Goal: Transaction & Acquisition: Purchase product/service

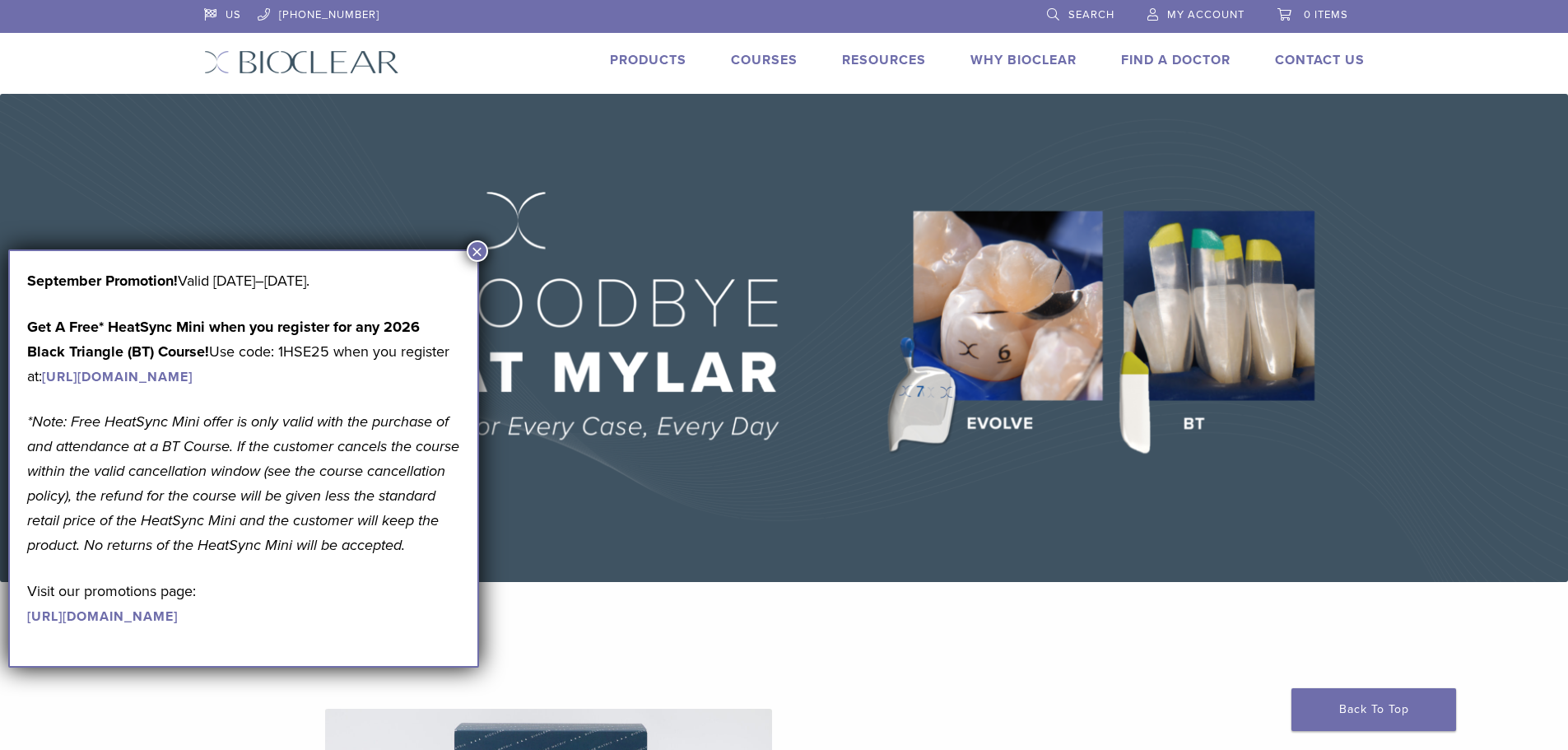
click at [1184, 15] on span "My Account" at bounding box center [1206, 15] width 77 height 13
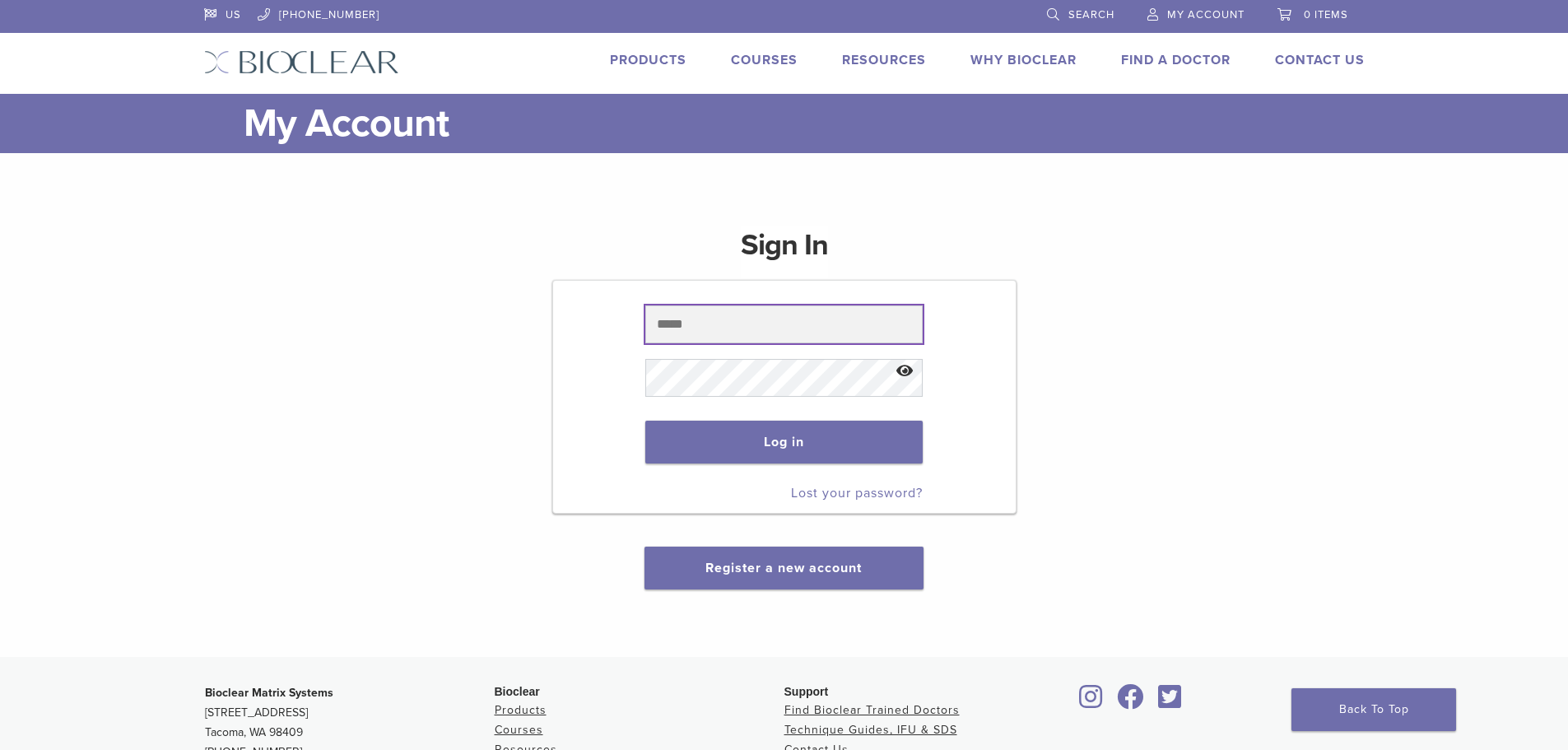
click at [685, 323] on input "text" at bounding box center [784, 325] width 277 height 38
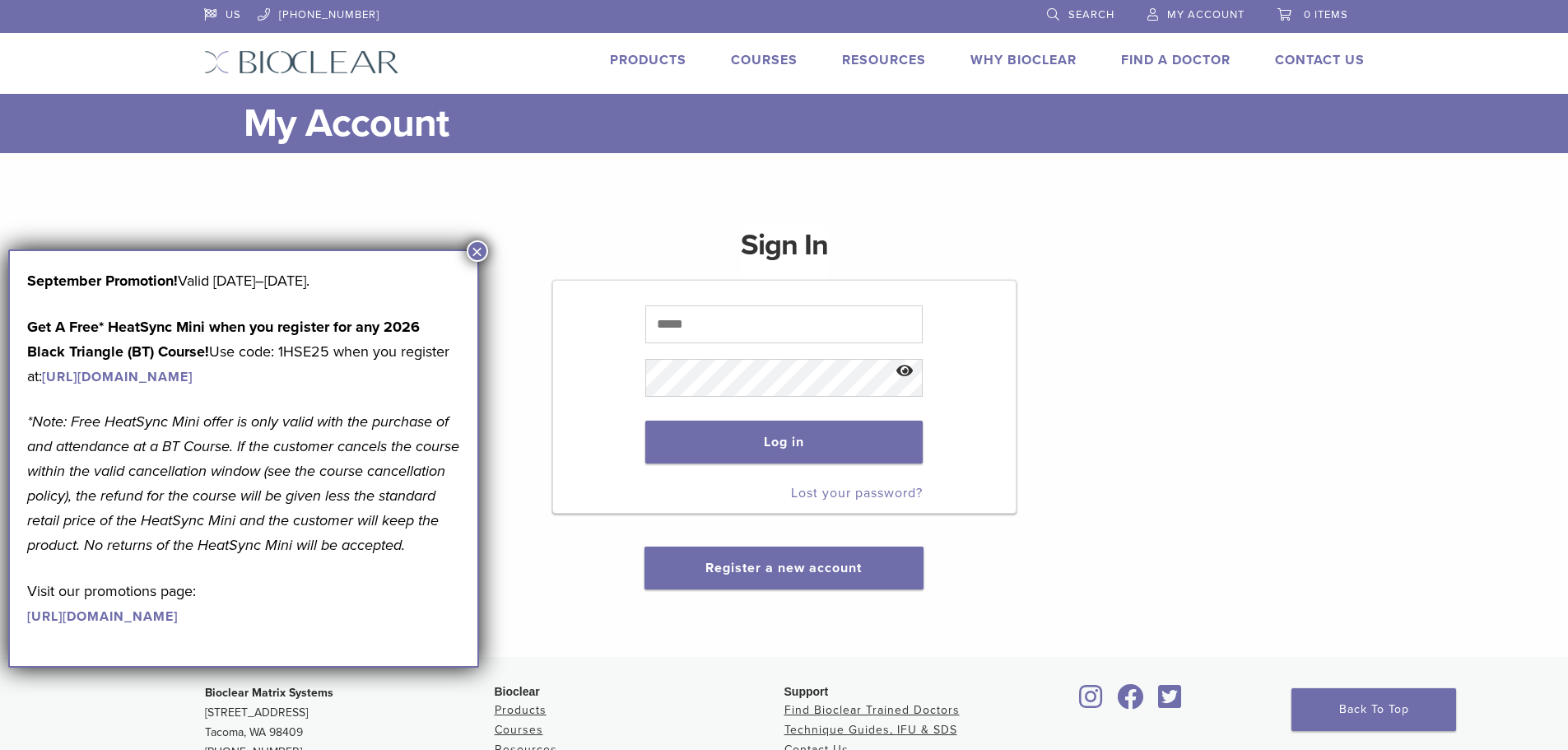
click at [478, 255] on button "×" at bounding box center [477, 251] width 22 height 22
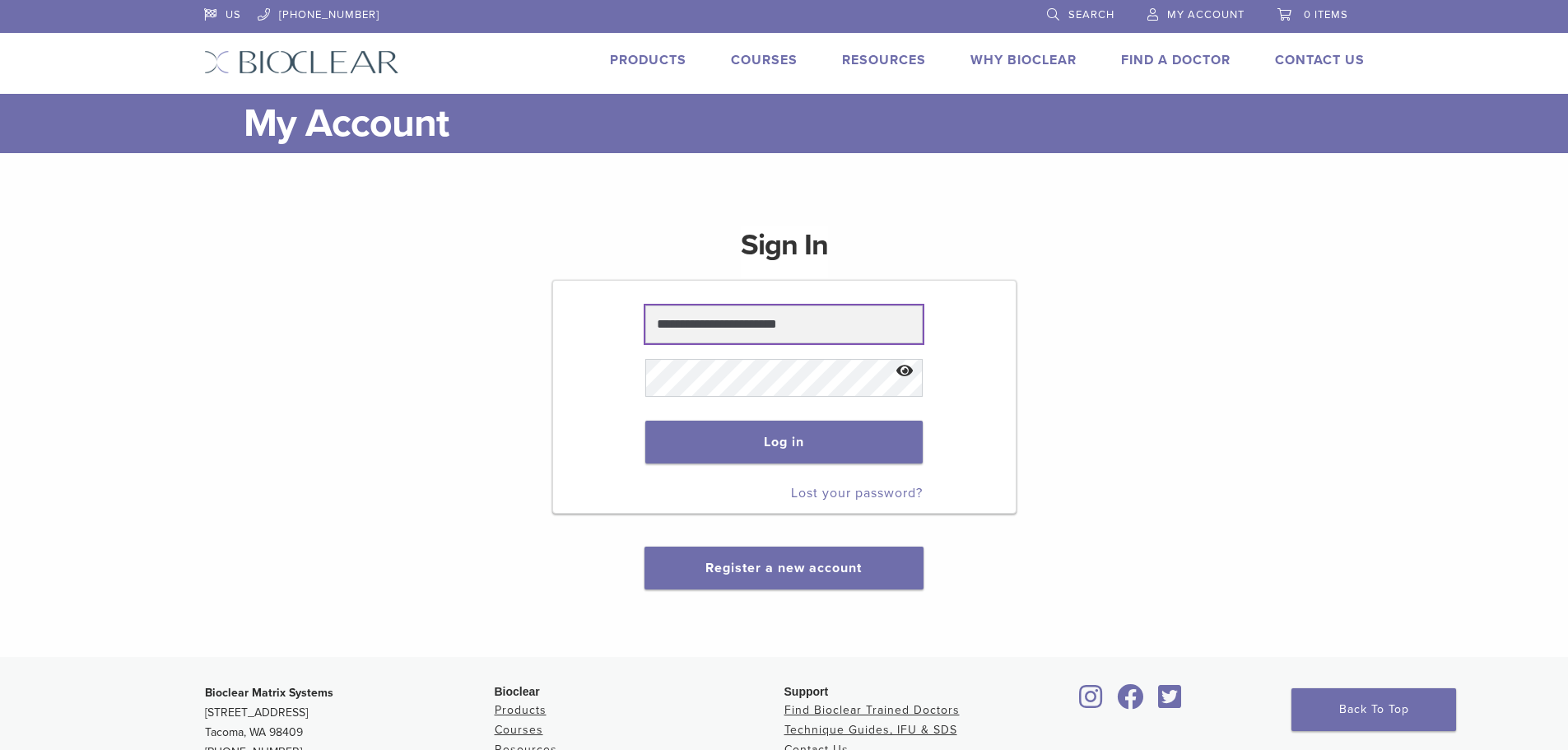
type input "**********"
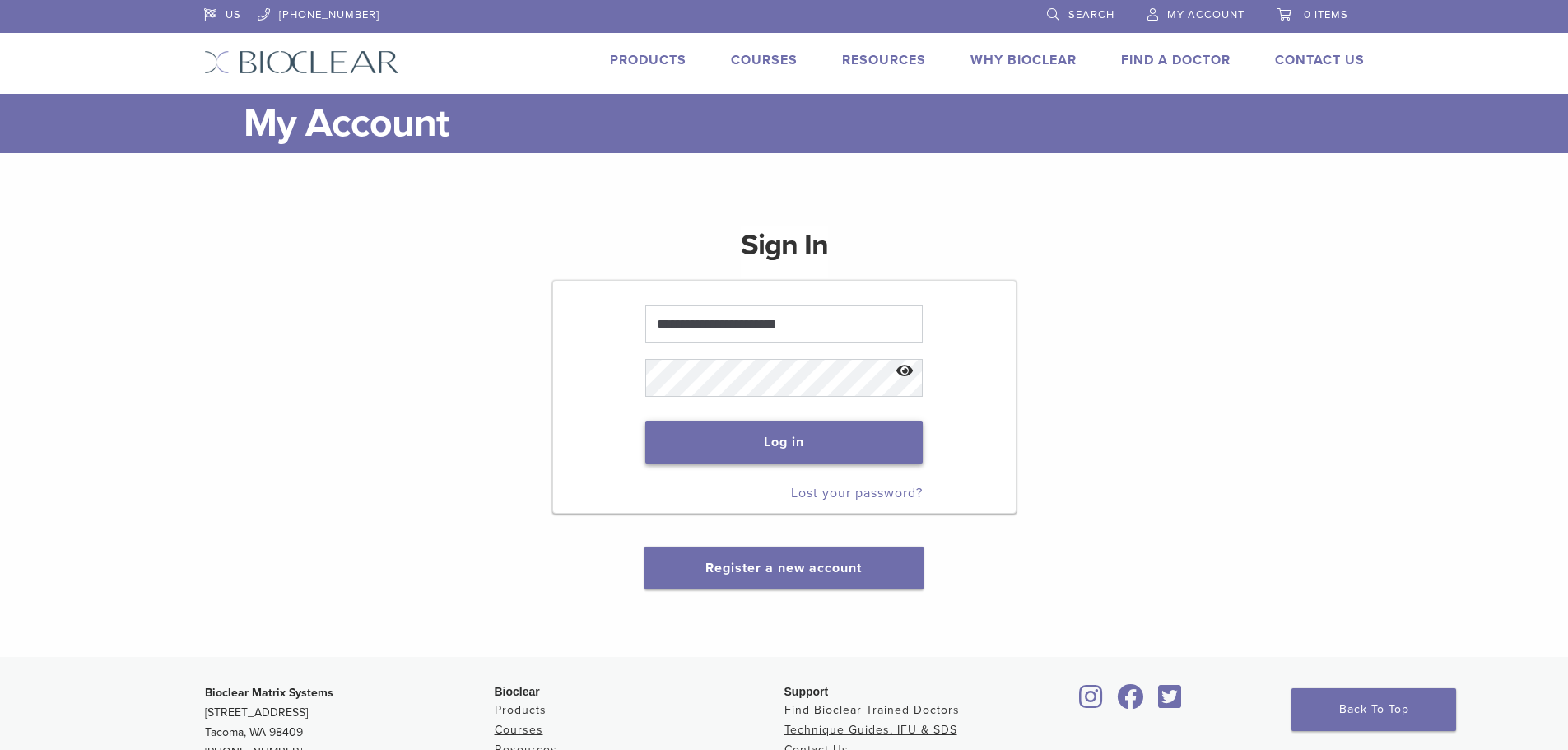
click at [777, 436] on button "Log in" at bounding box center [784, 443] width 277 height 43
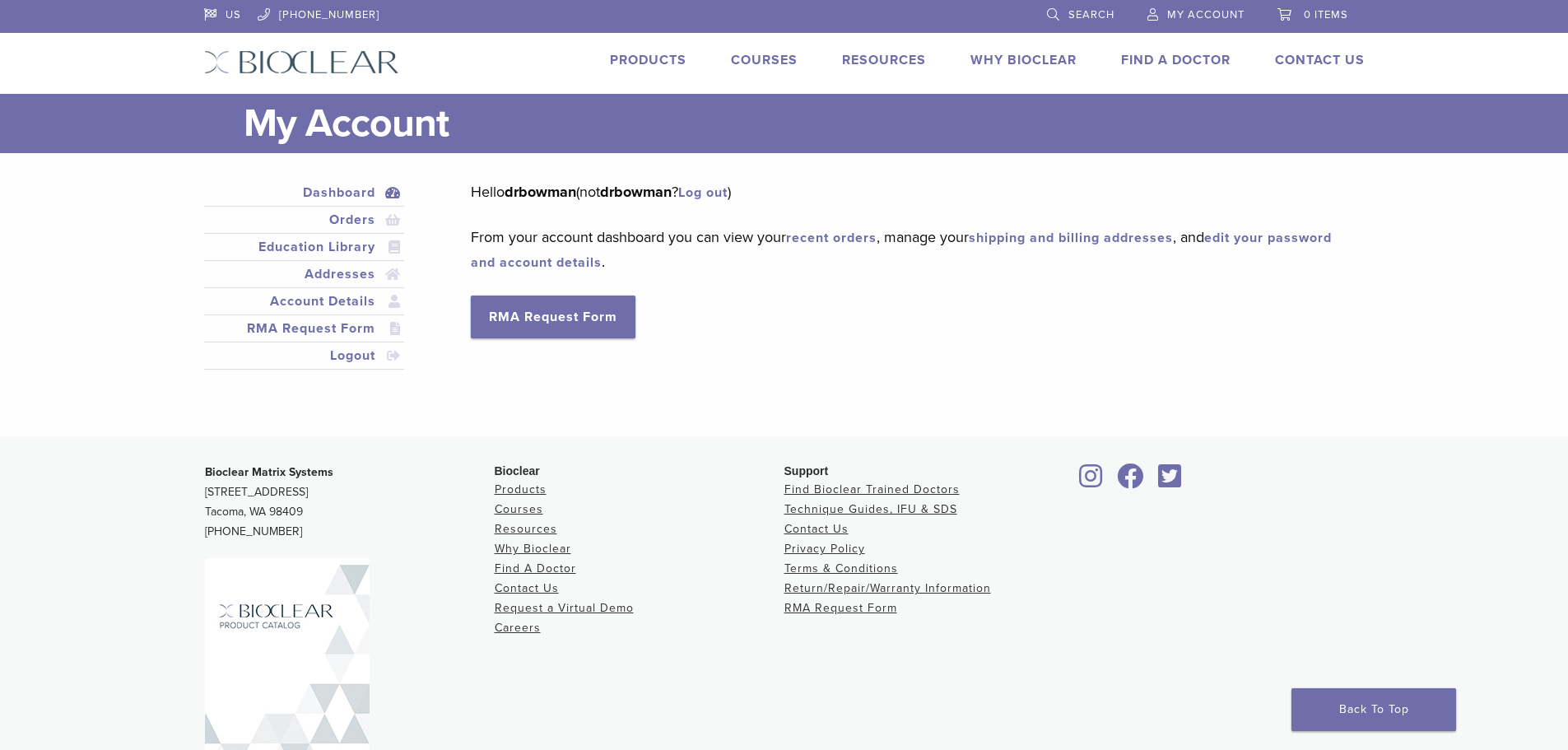
click at [652, 60] on link "Products" at bounding box center [648, 59] width 77 height 16
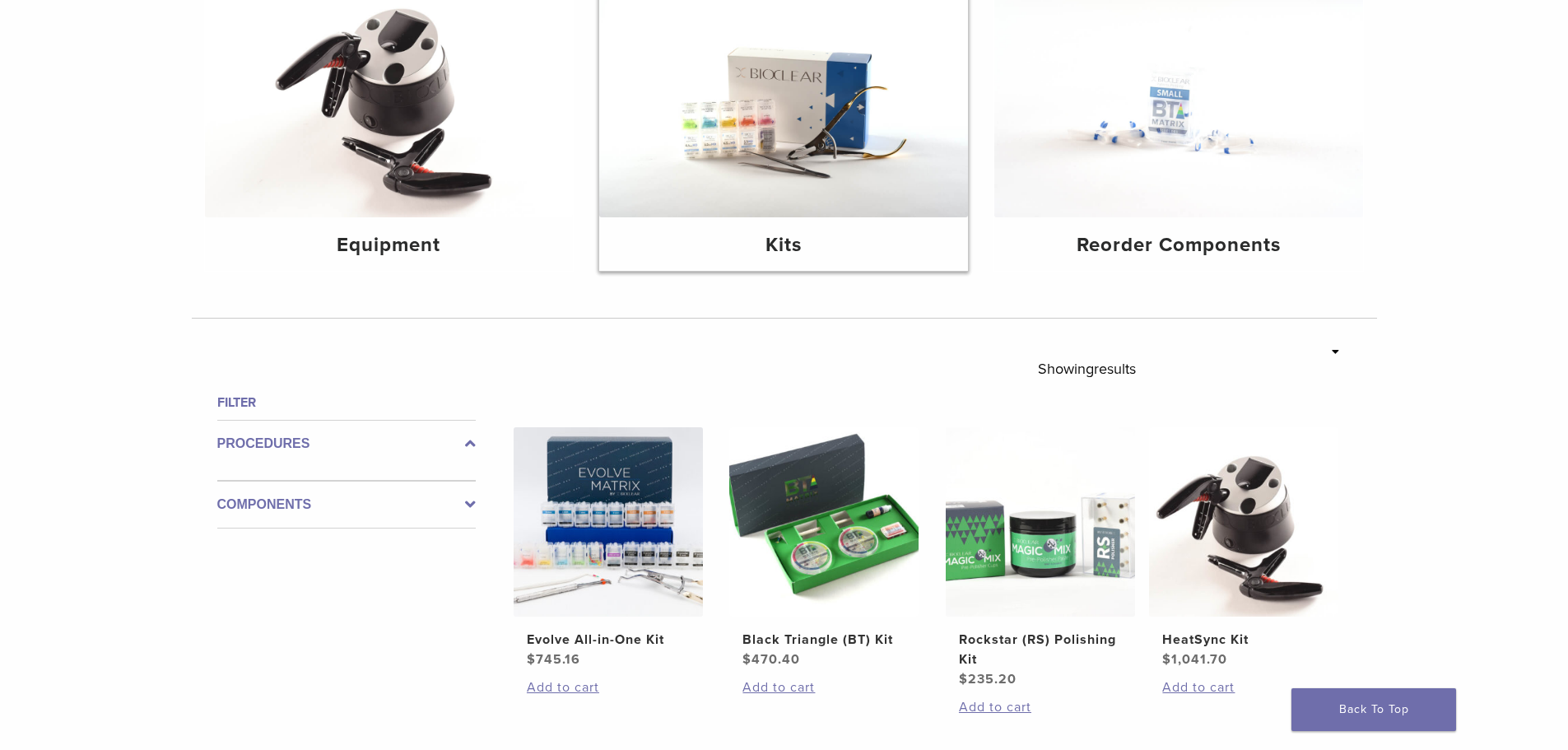
scroll to position [247, 0]
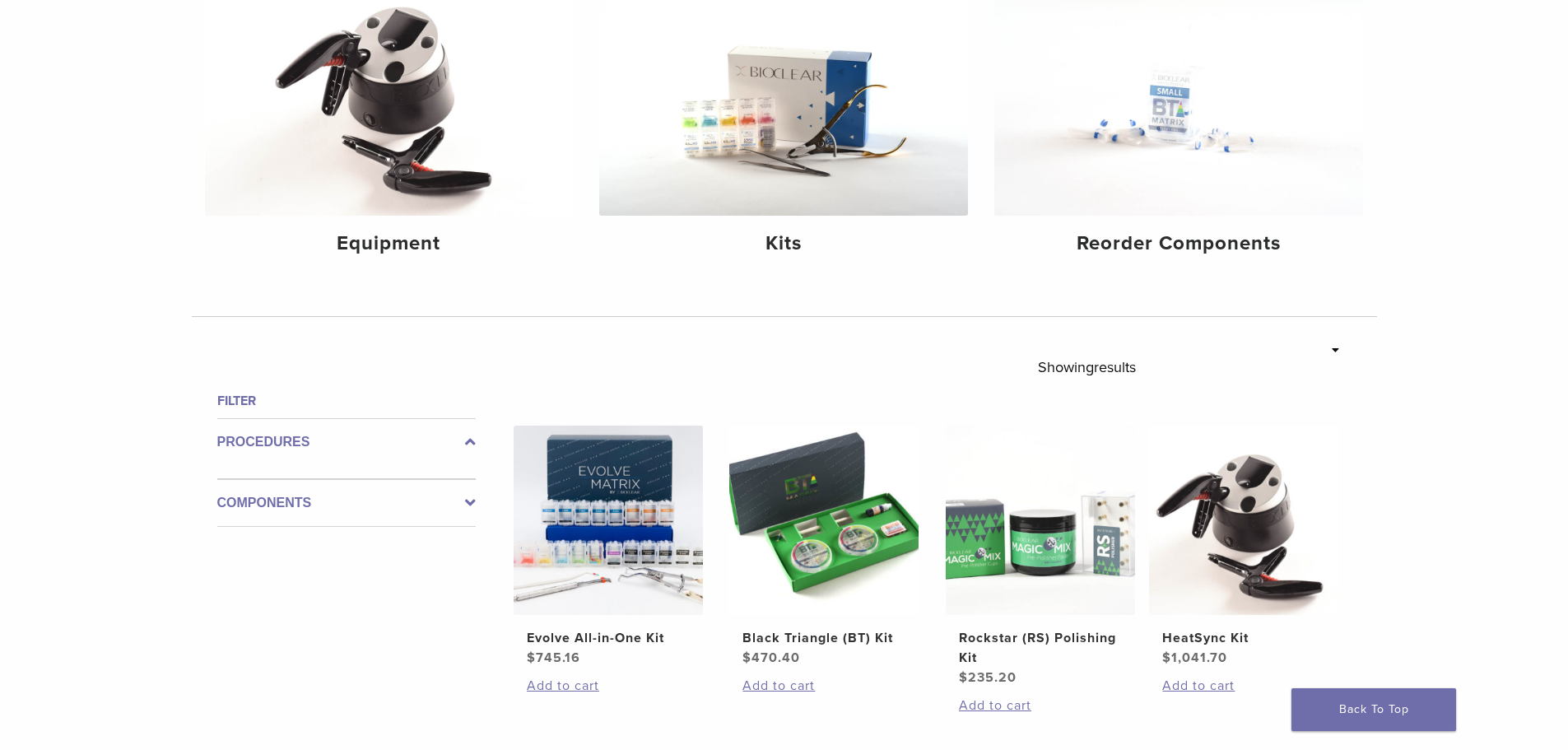
click at [472, 499] on icon at bounding box center [470, 503] width 10 height 20
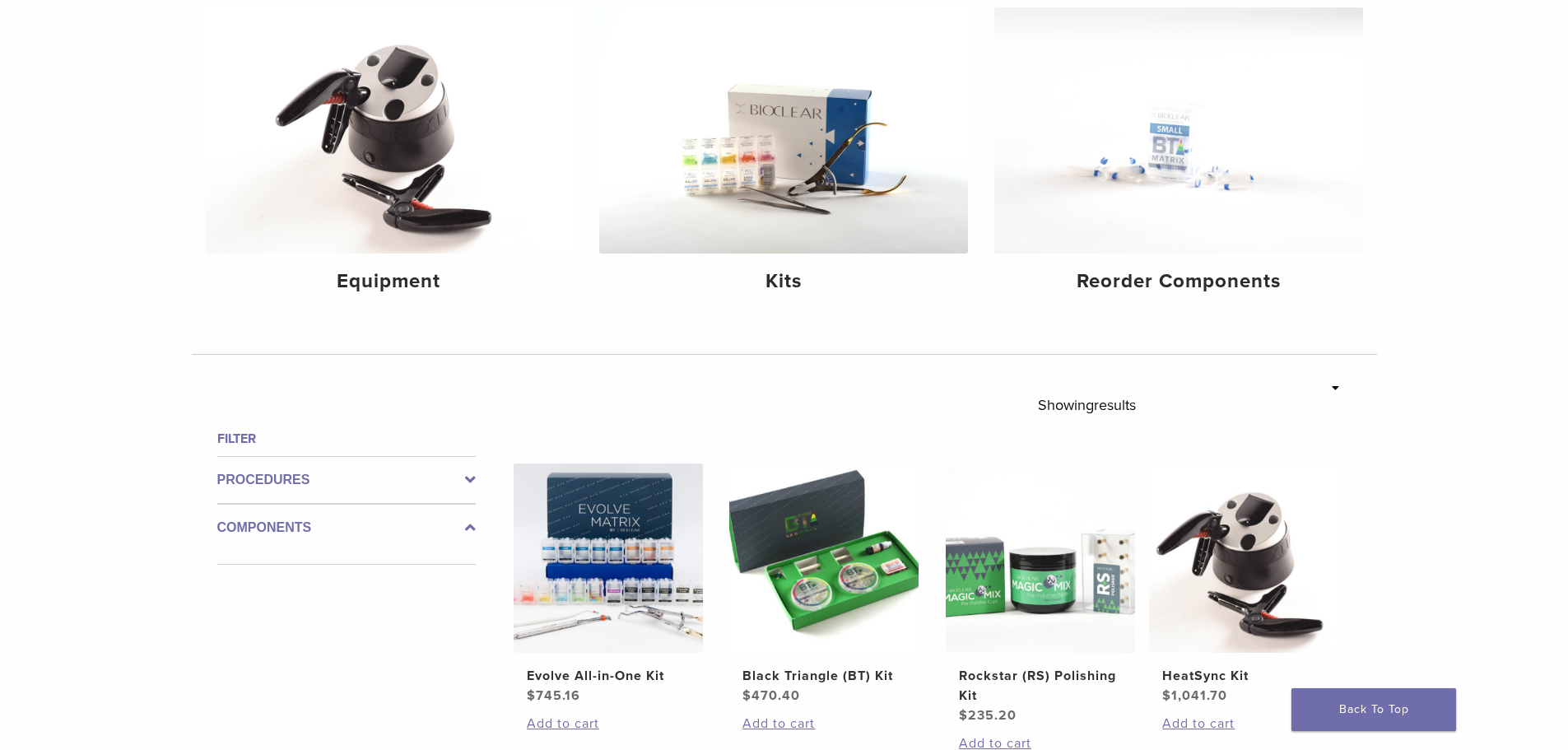
scroll to position [164, 0]
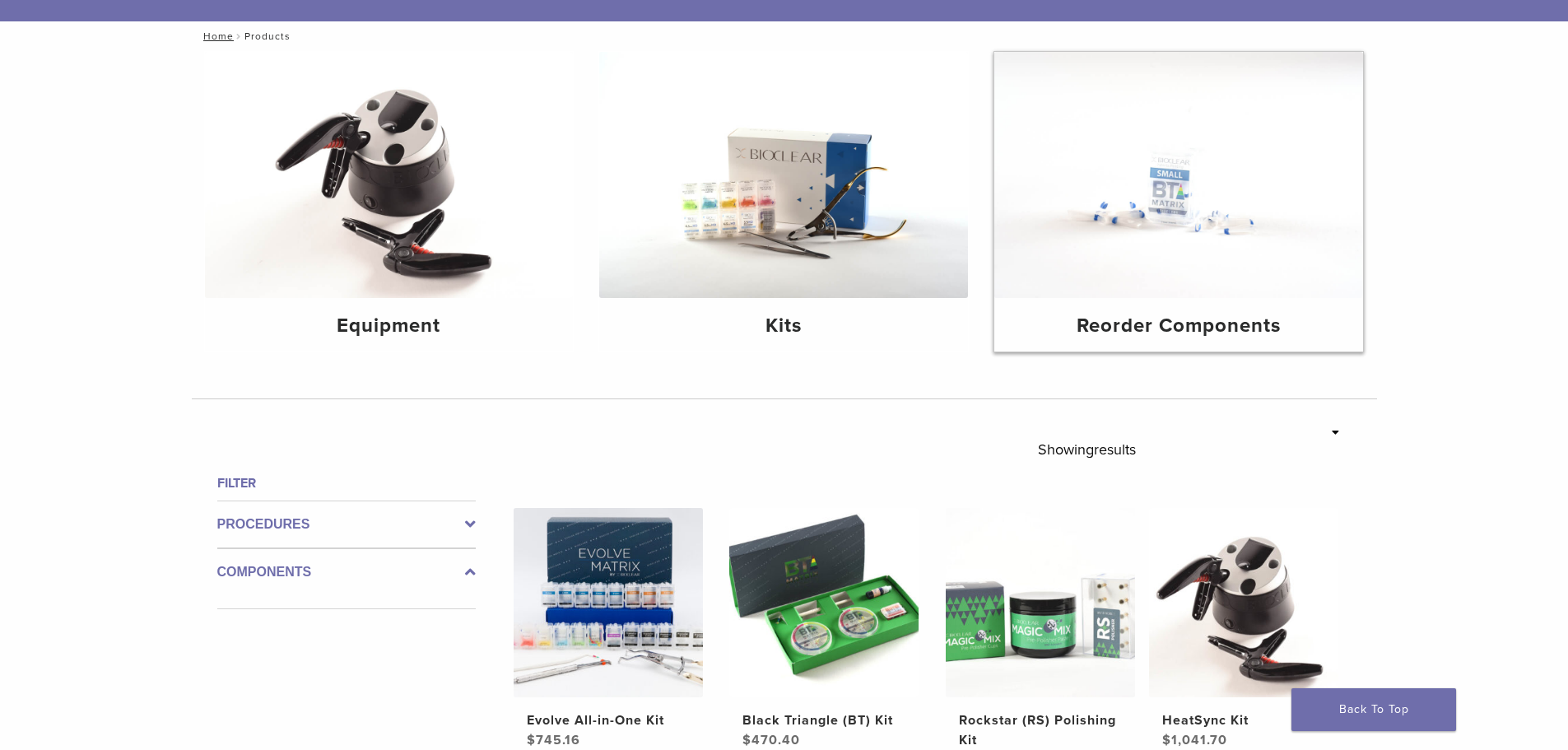
click at [1209, 257] on img at bounding box center [1179, 175] width 369 height 246
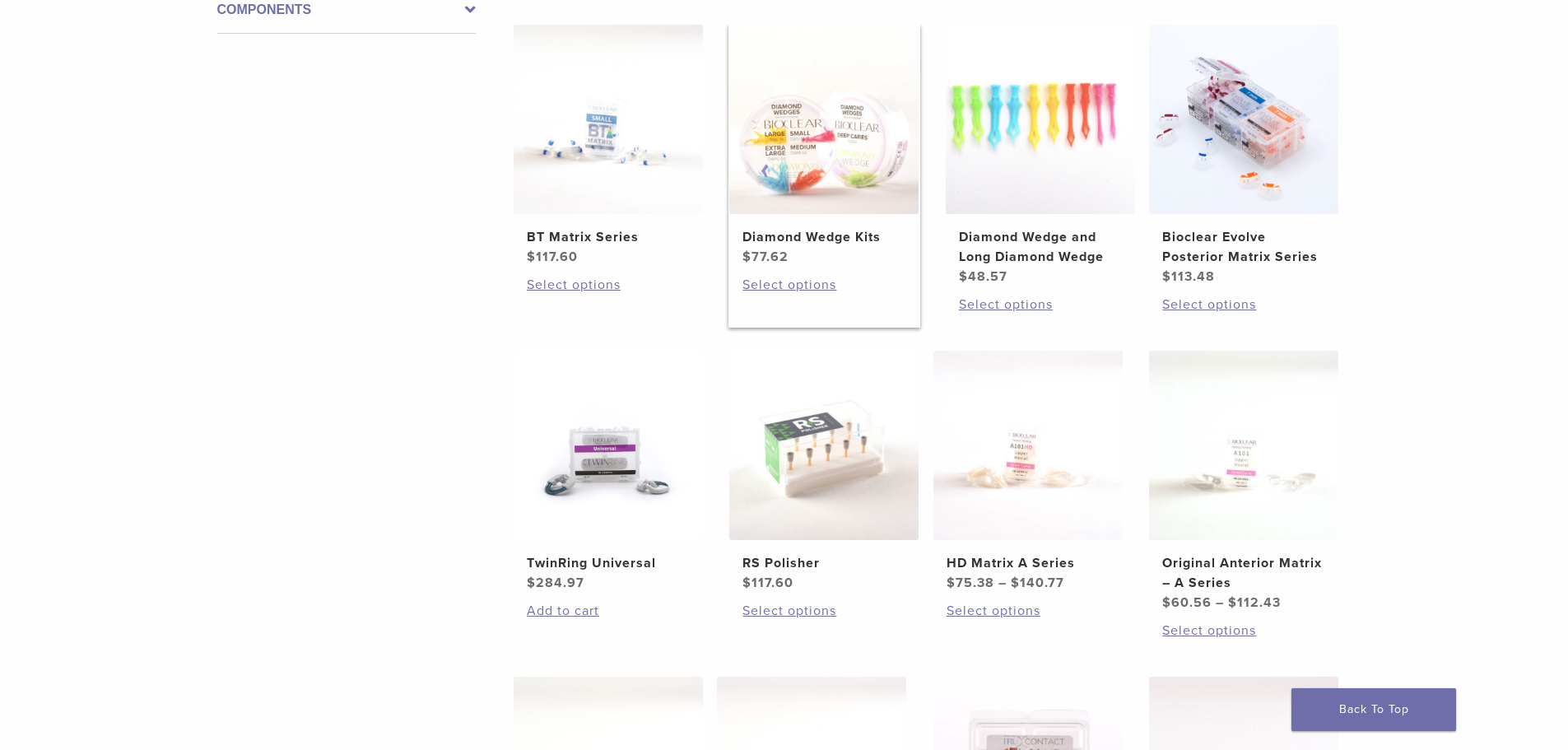
scroll to position [29, 0]
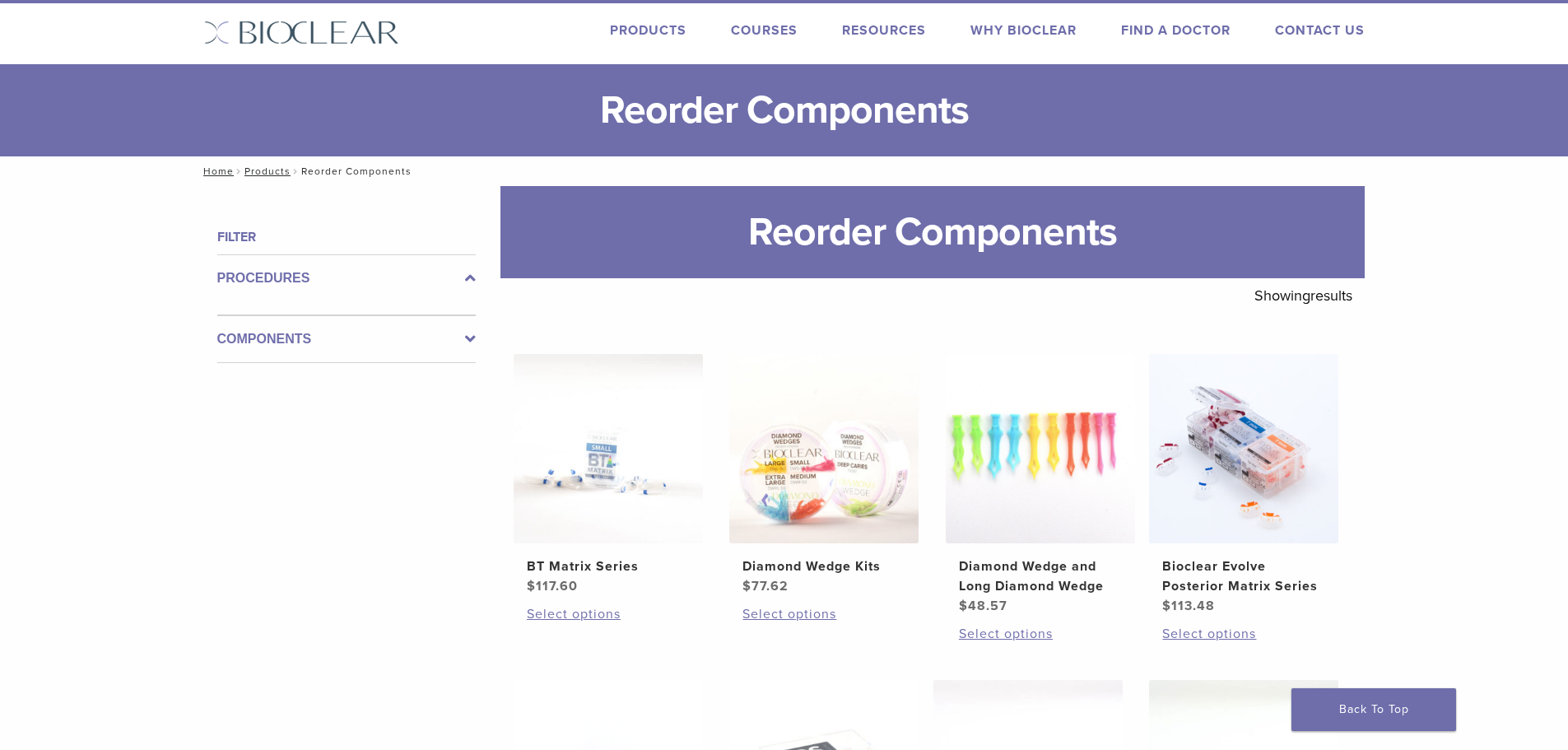
click at [465, 274] on label "Procedures" at bounding box center [347, 278] width 258 height 20
click at [466, 326] on icon at bounding box center [470, 325] width 10 height 20
click at [657, 28] on link "Products" at bounding box center [648, 30] width 77 height 16
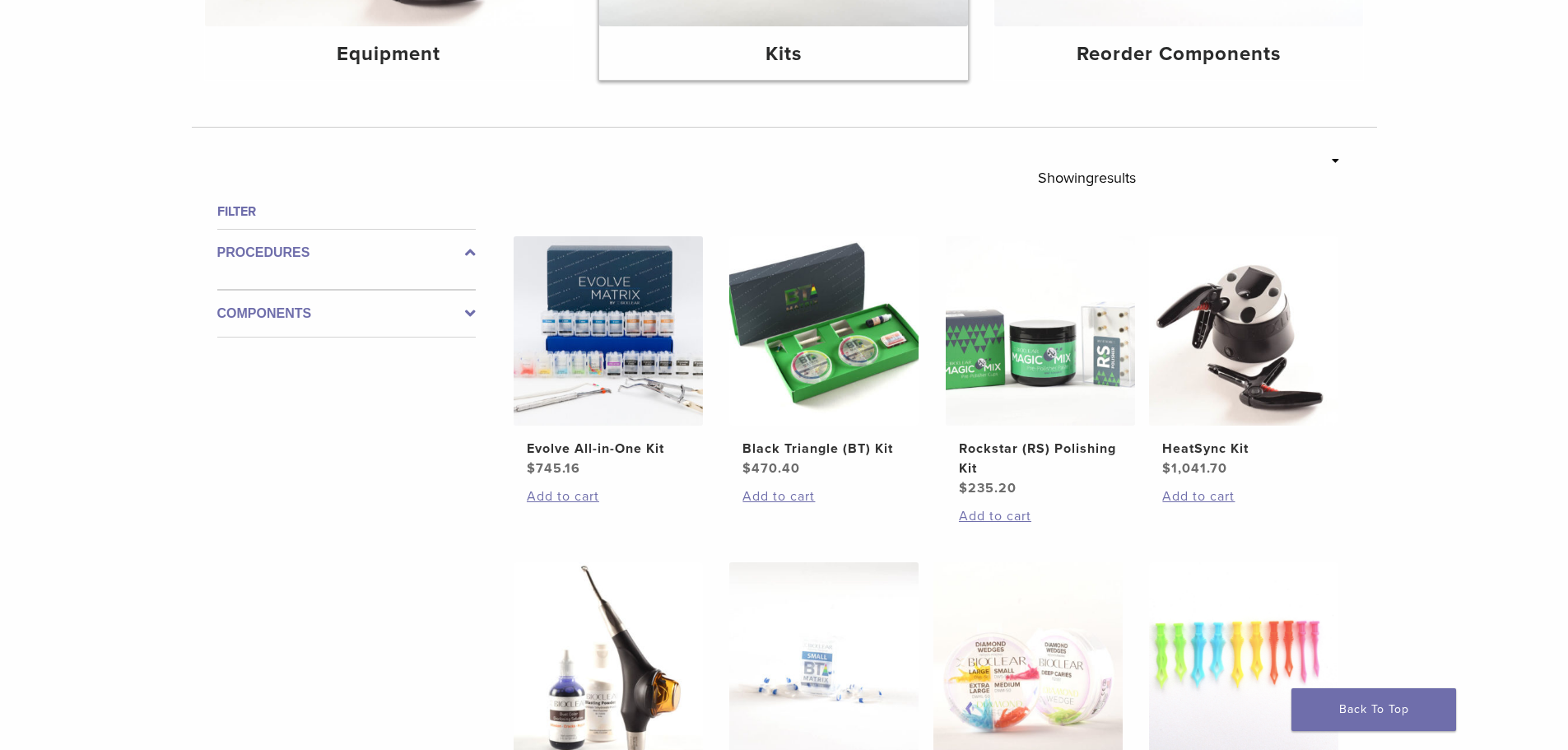
scroll to position [412, 0]
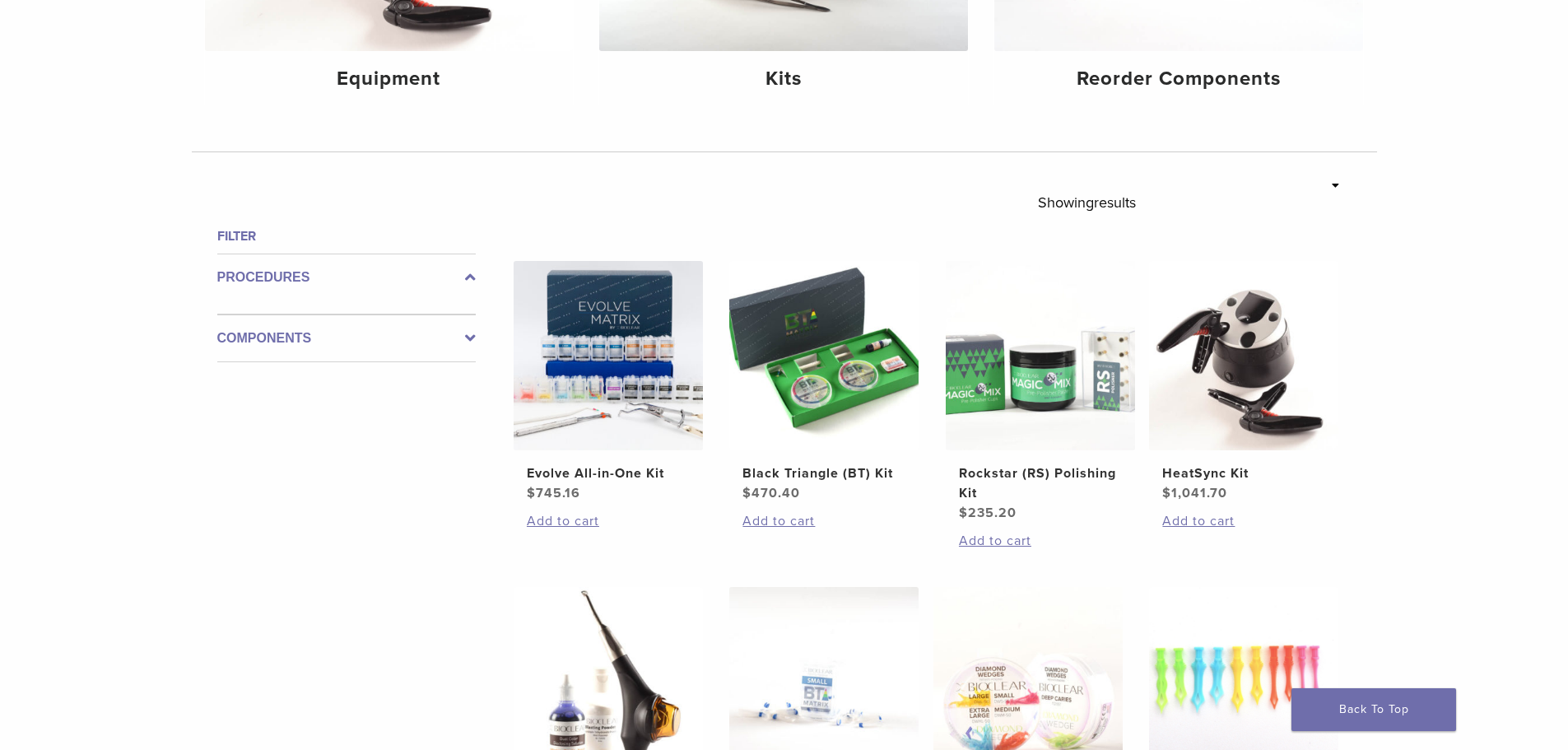
click at [1340, 183] on div "**********" at bounding box center [784, 568] width 1568 height 1530
click at [1333, 183] on icon at bounding box center [1336, 185] width 8 height 11
click at [978, 360] on img at bounding box center [1040, 356] width 189 height 189
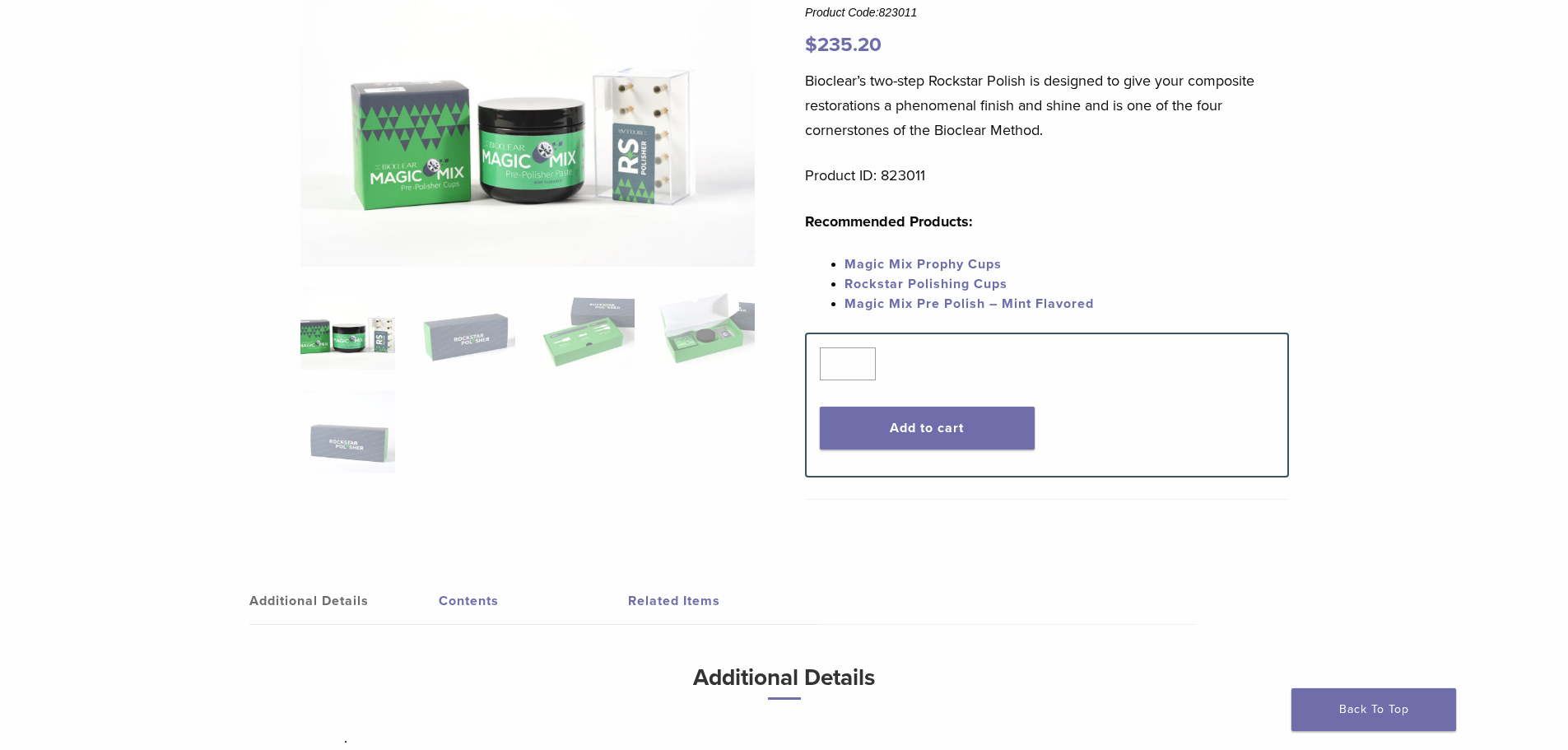
scroll to position [330, 0]
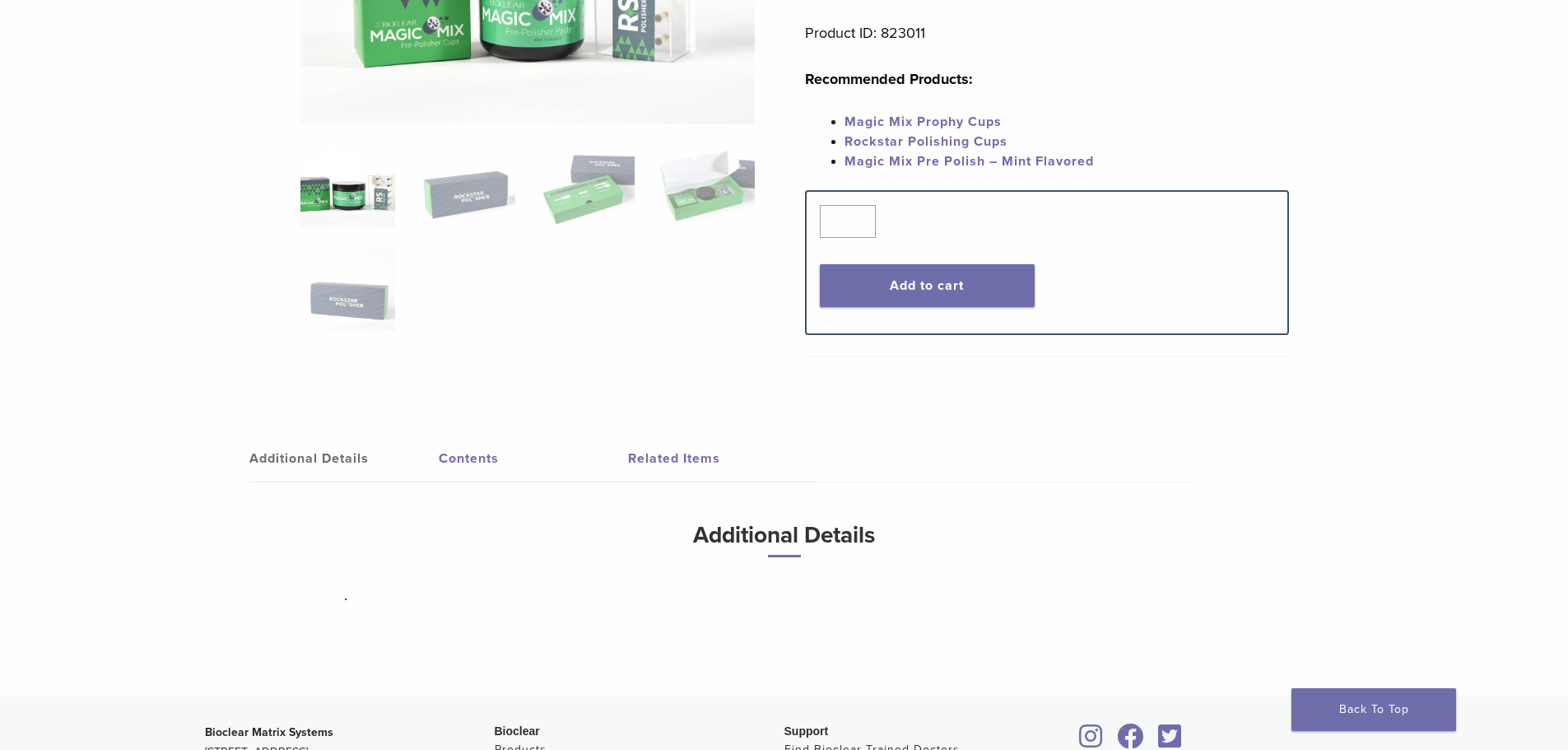
click at [673, 458] on link "Related Items" at bounding box center [723, 459] width 189 height 46
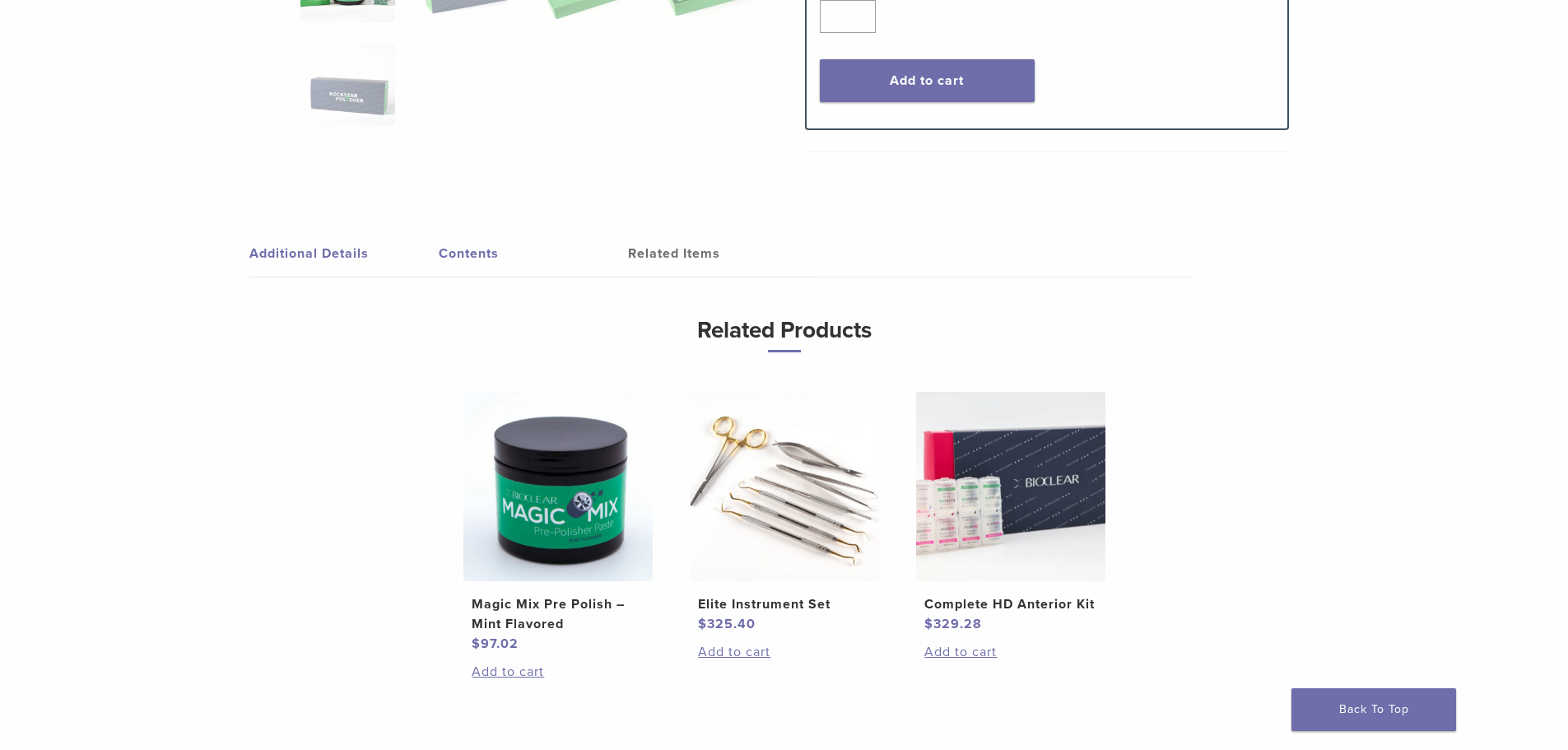
scroll to position [577, 0]
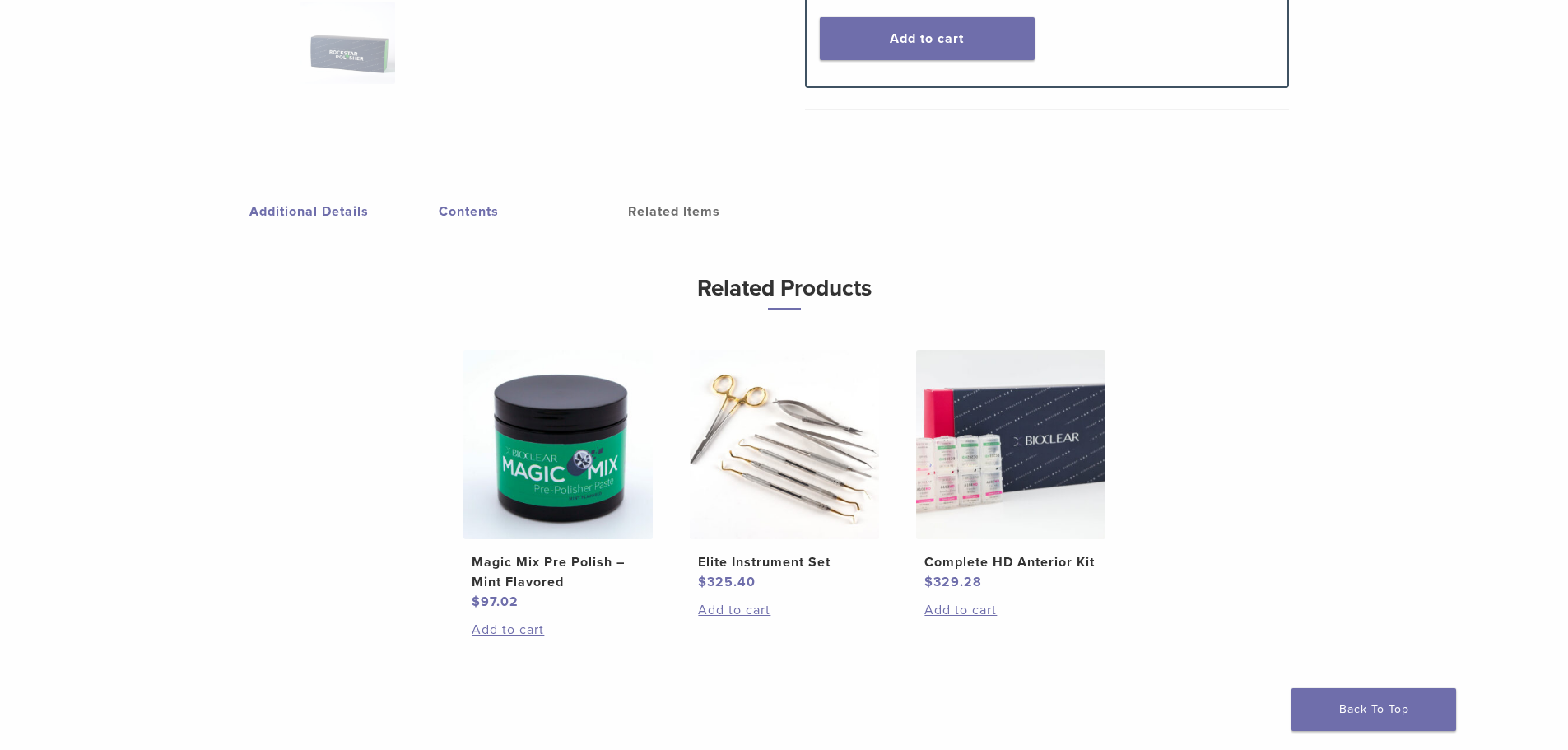
click at [551, 561] on h2 "Magic Mix Pre Polish – Mint Flavored" at bounding box center [557, 573] width 171 height 40
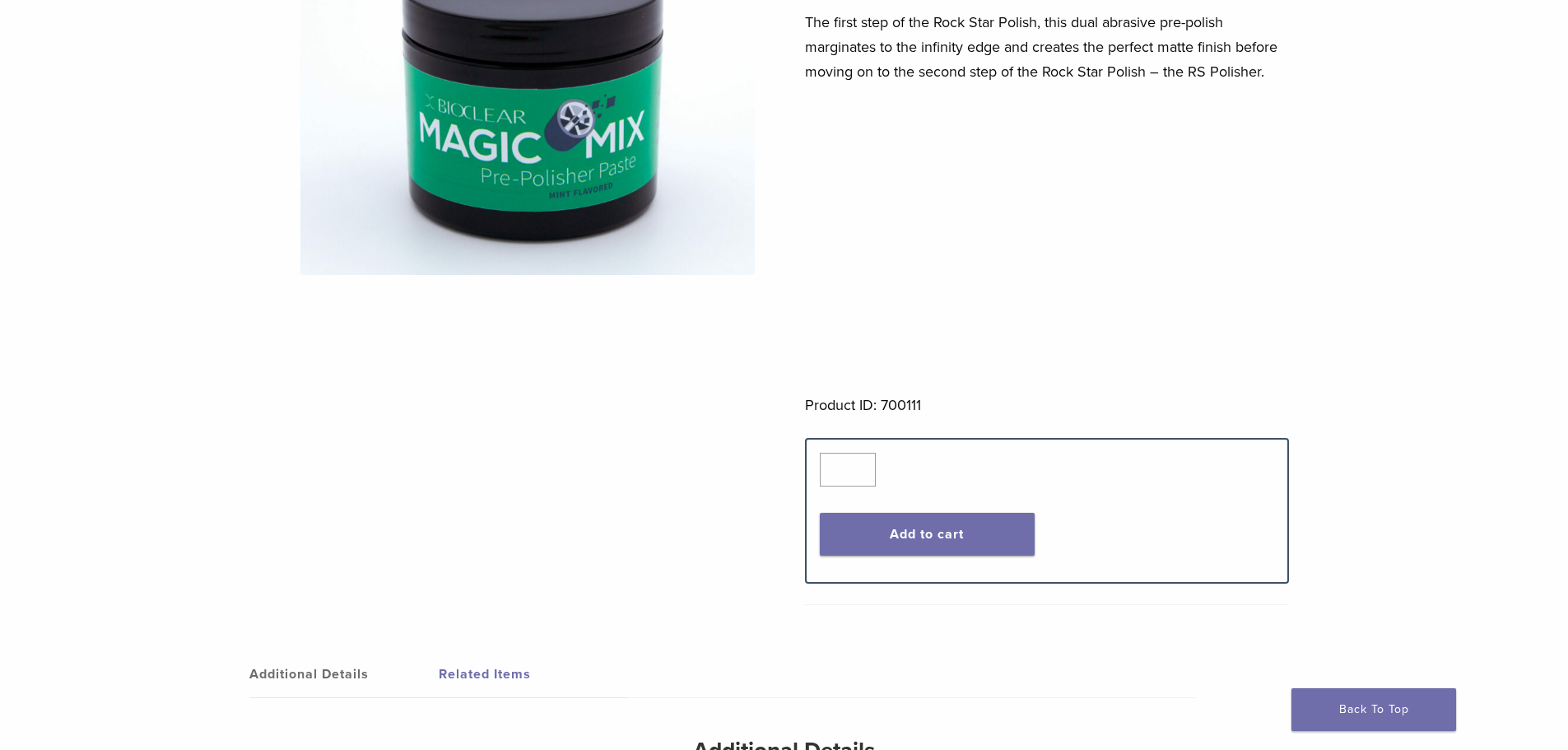
scroll to position [247, 0]
click at [925, 536] on button "Add to cart" at bounding box center [928, 533] width 215 height 43
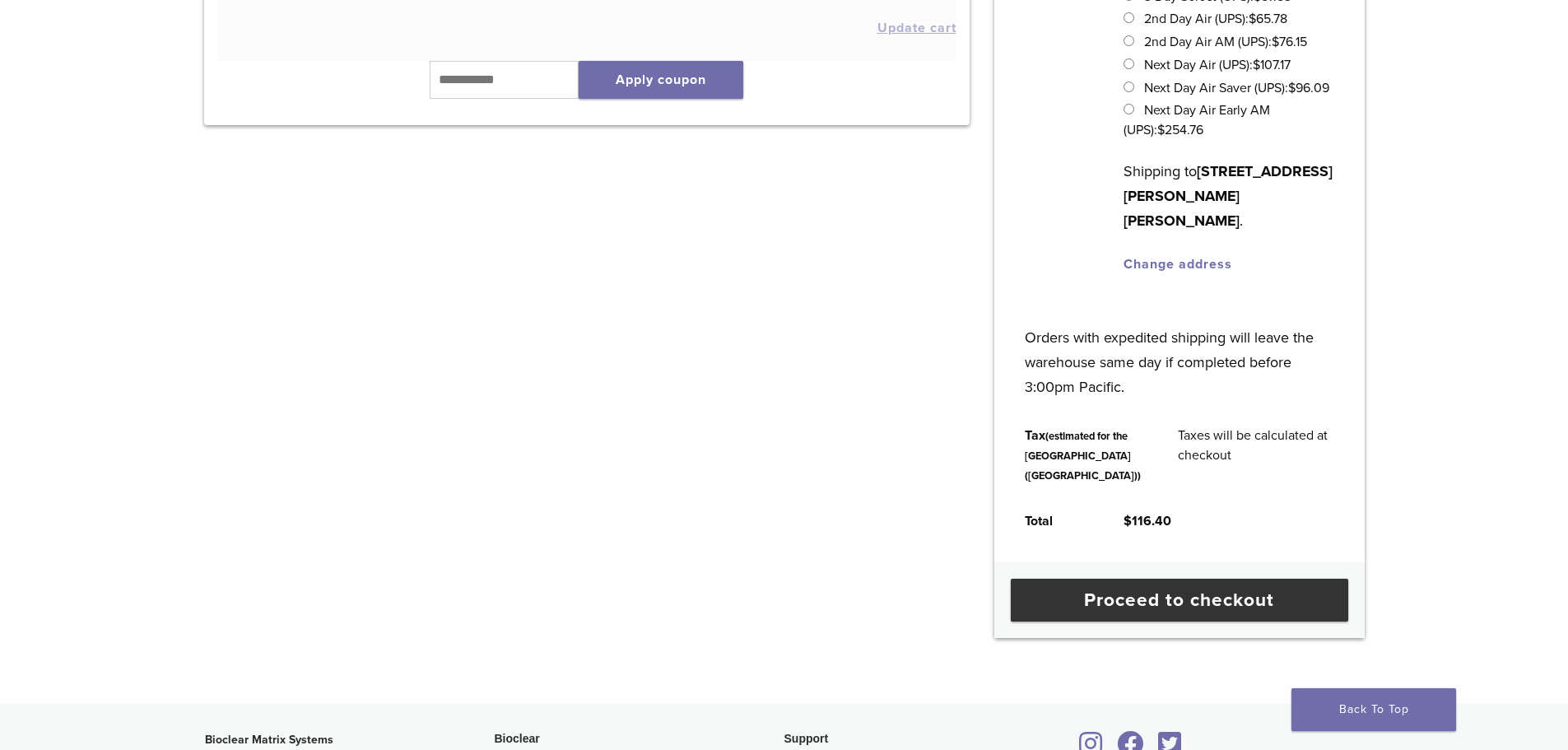
scroll to position [494, 0]
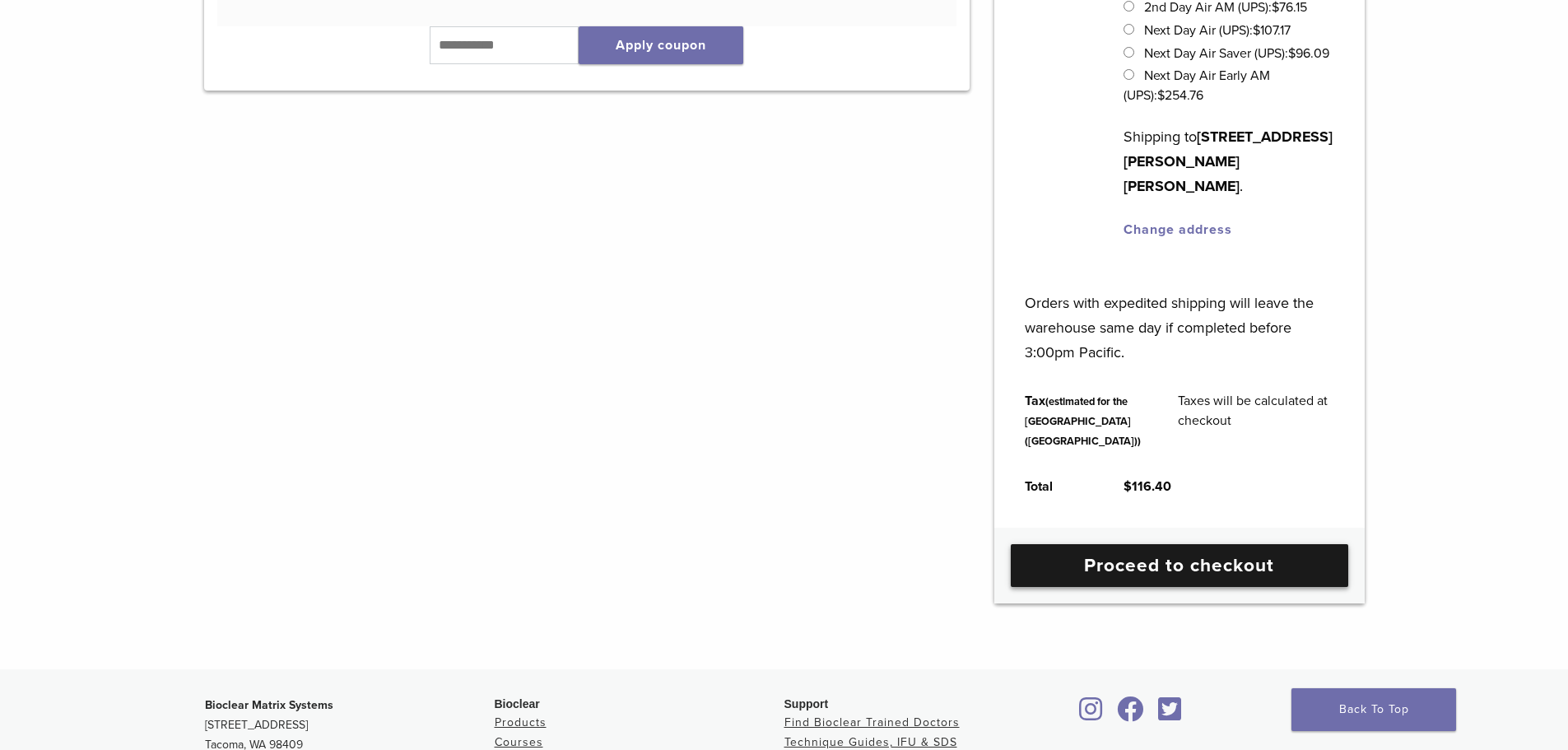
click at [1128, 587] on link "Proceed to checkout" at bounding box center [1180, 566] width 337 height 43
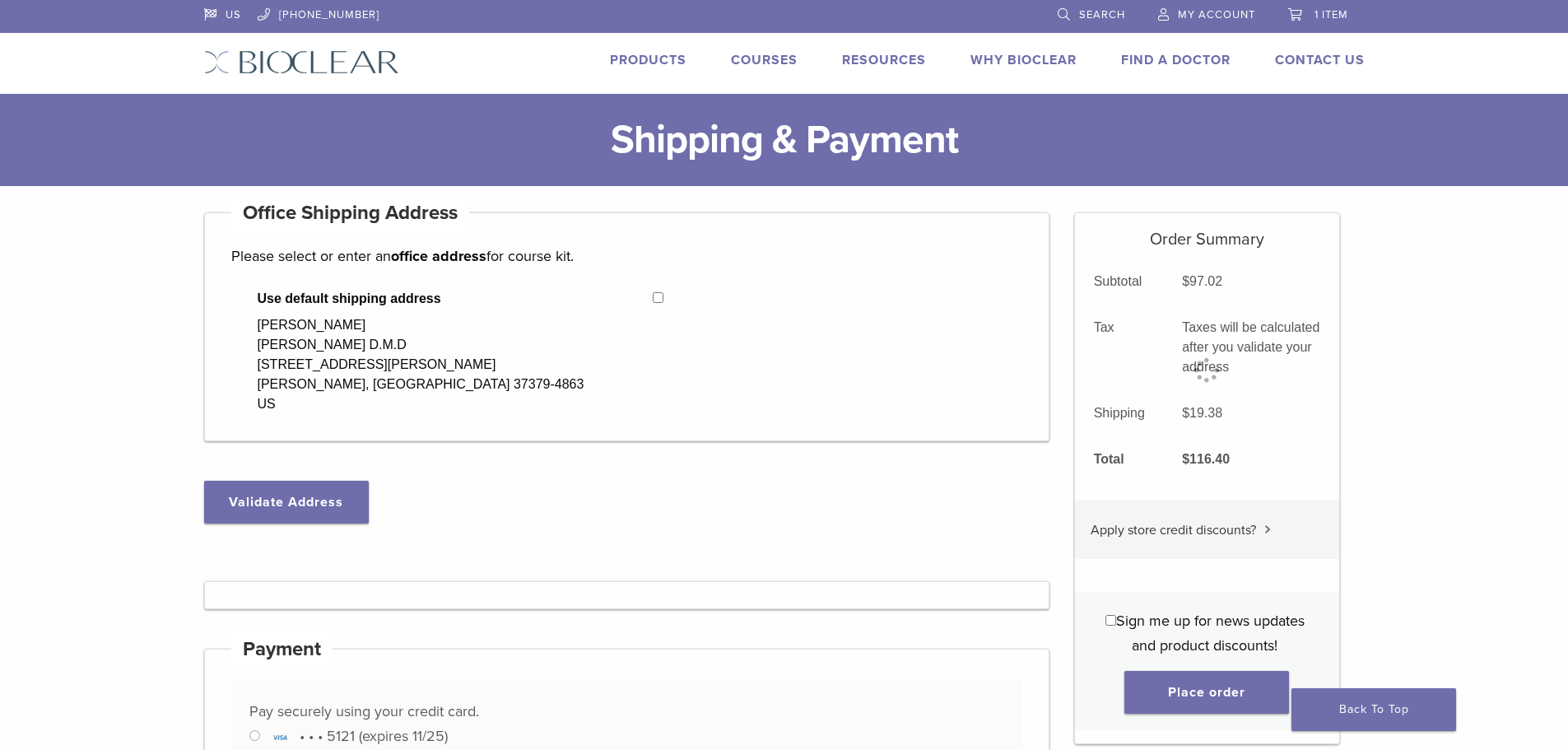
select select "**"
click at [306, 487] on button "Validate Address" at bounding box center [286, 503] width 164 height 43
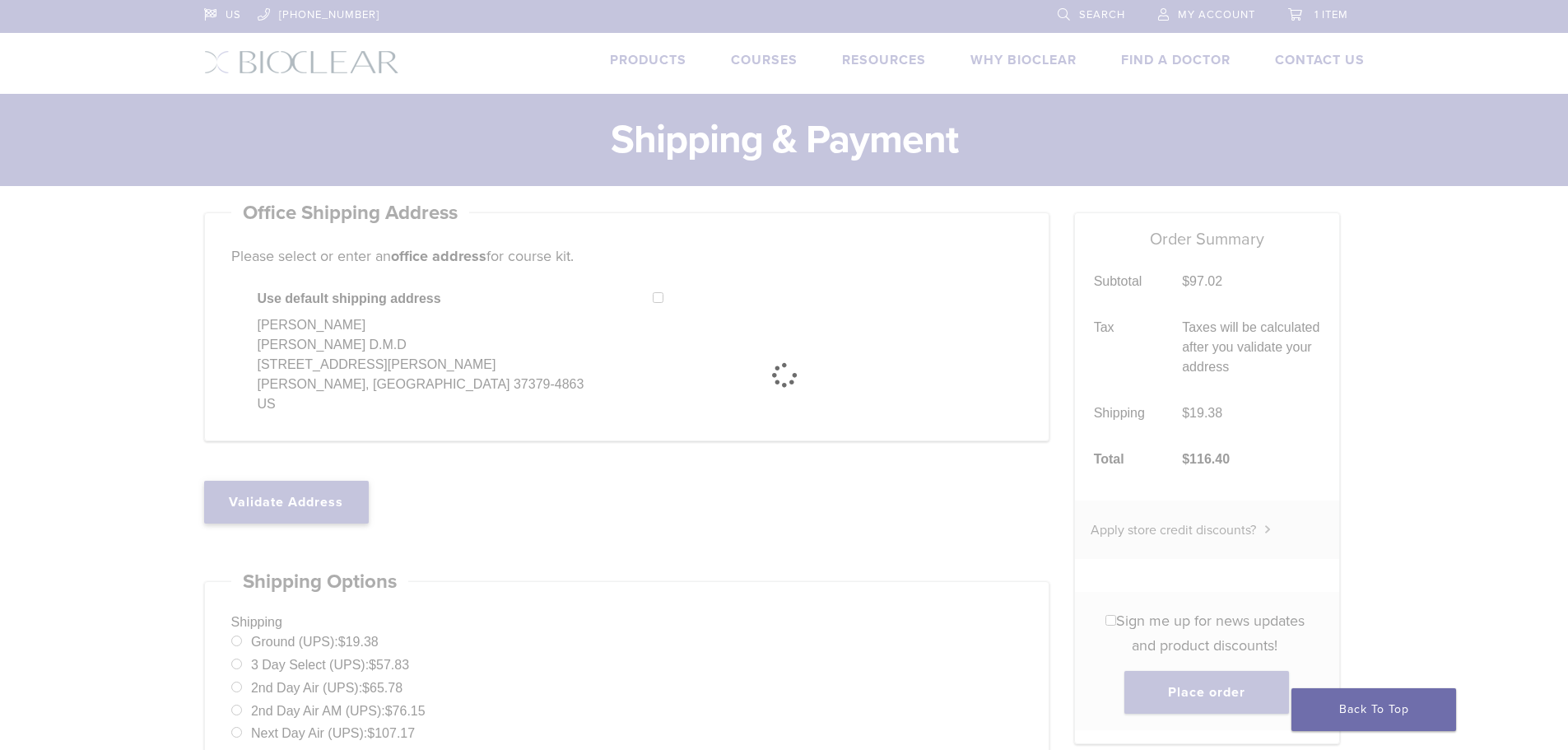
select select "**"
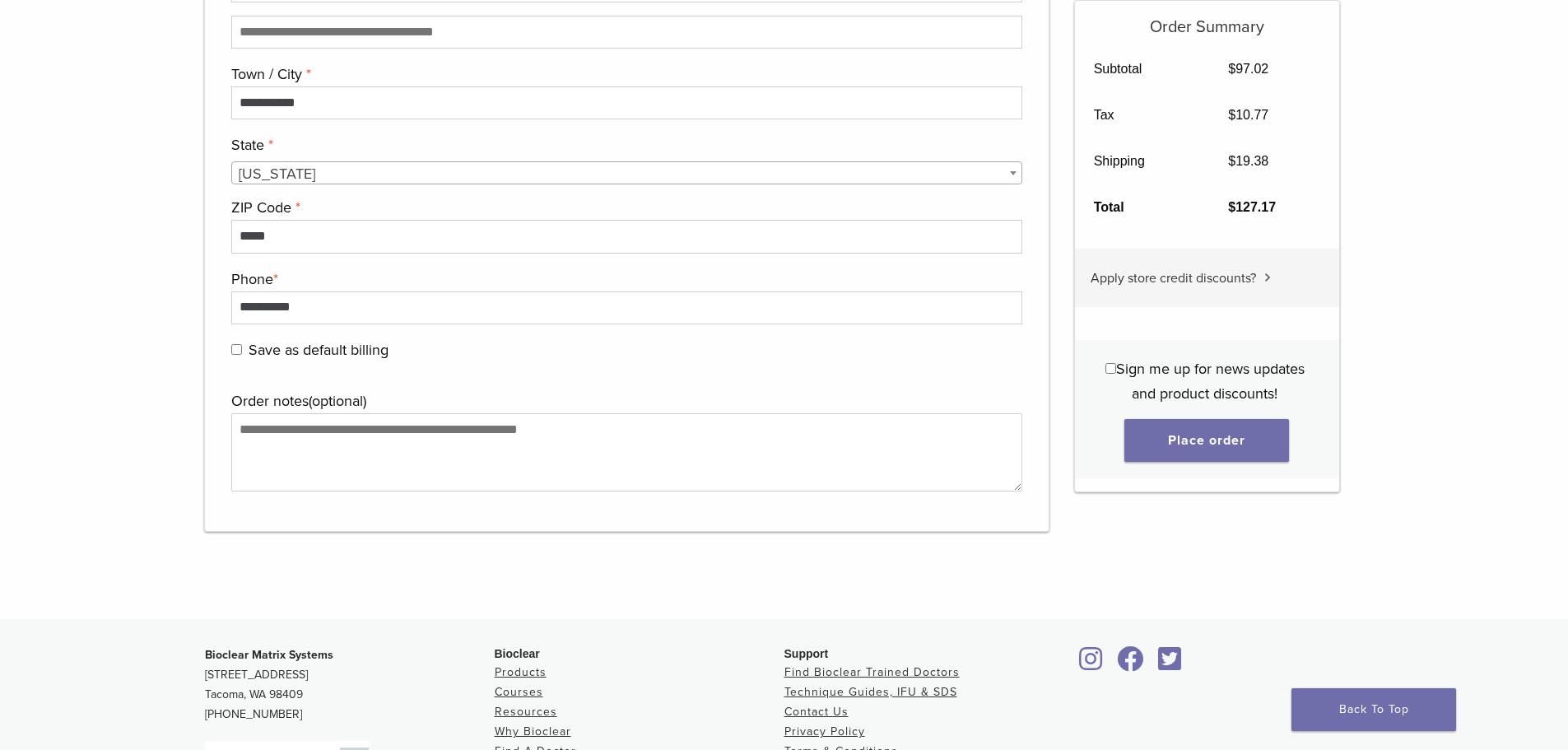
scroll to position [1565, 0]
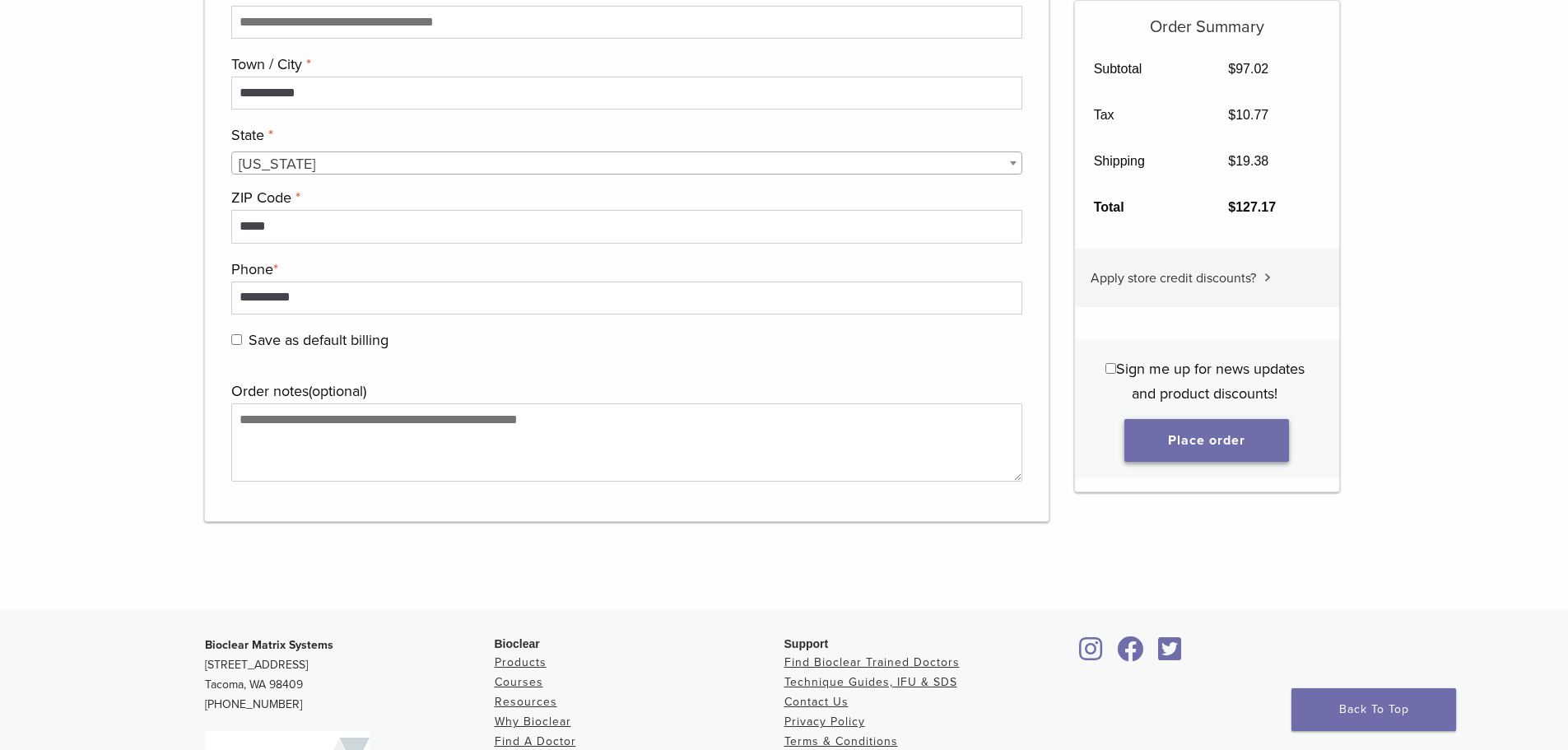
click at [1201, 441] on button "Place order" at bounding box center [1207, 441] width 164 height 43
